Goal: Information Seeking & Learning: Check status

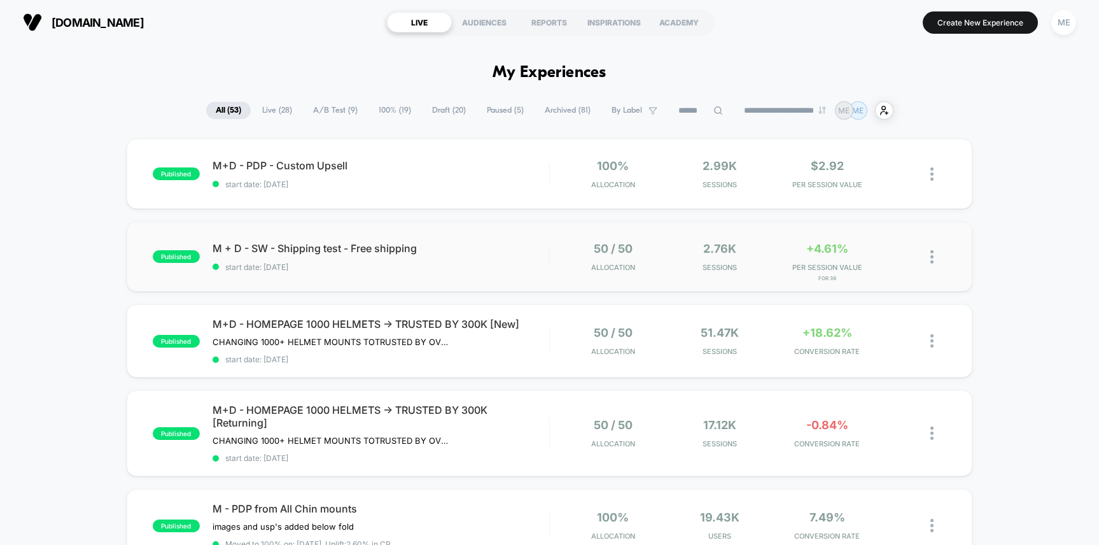
click at [519, 239] on div "published M + D - SW - Shipping test - Free shipping start date: [DATE] 50 / 50…" at bounding box center [550, 256] width 846 height 70
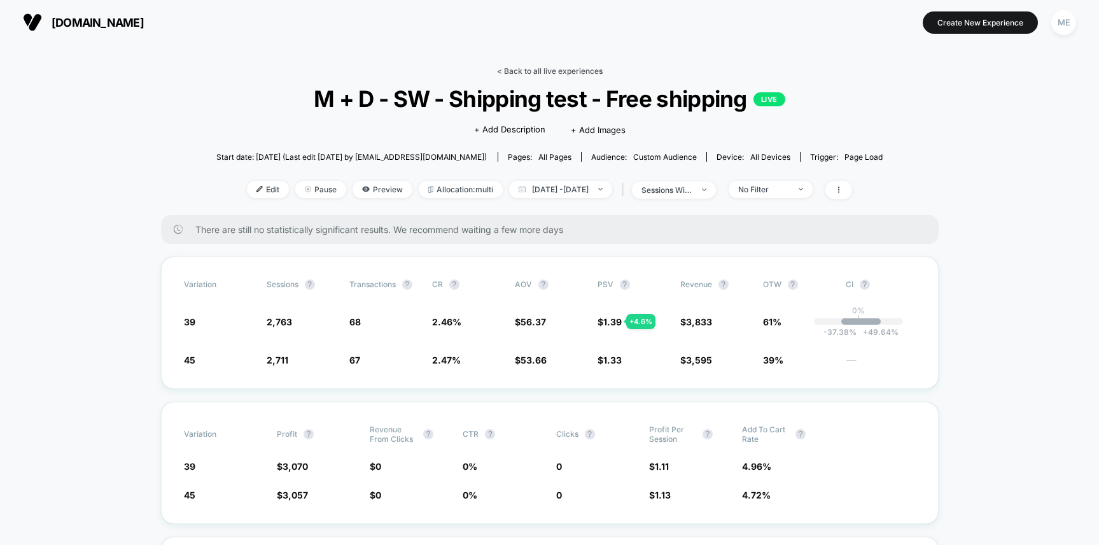
click at [526, 69] on link "< Back to all live experiences" at bounding box center [550, 71] width 106 height 10
